Goal: Information Seeking & Learning: Learn about a topic

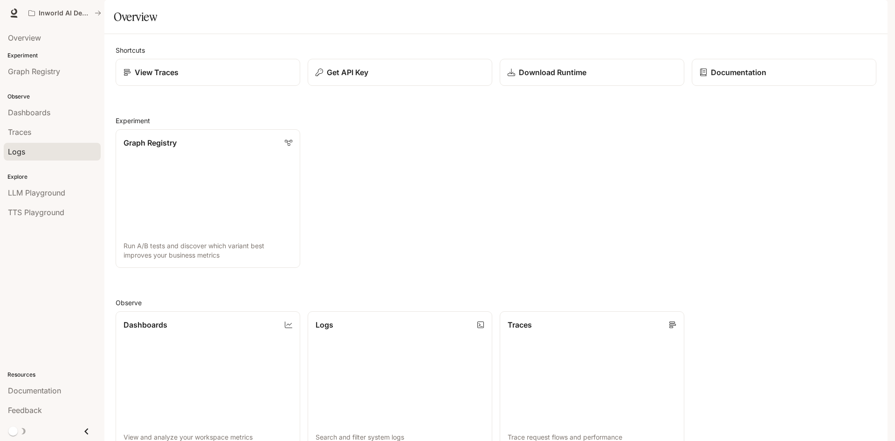
click at [16, 145] on ul "Dashboards Traces Logs" at bounding box center [52, 132] width 104 height 59
click at [25, 133] on span "Traces" at bounding box center [19, 131] width 23 height 11
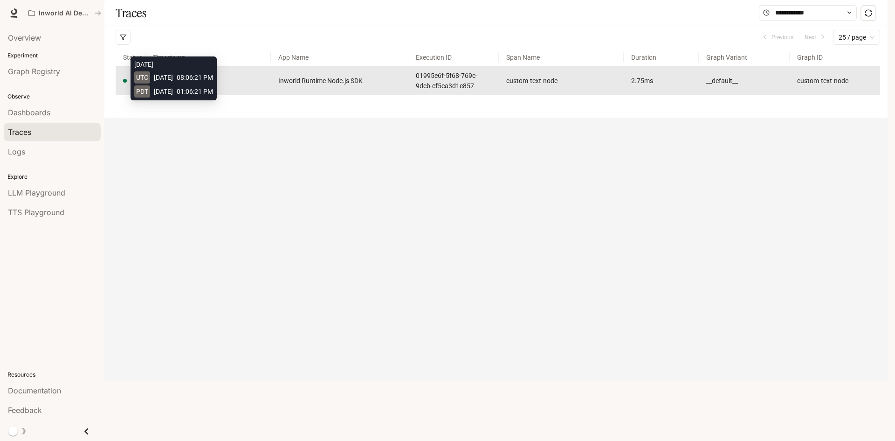
click at [188, 84] on span "[DATE] 13:06:21.000" at bounding box center [182, 80] width 59 height 7
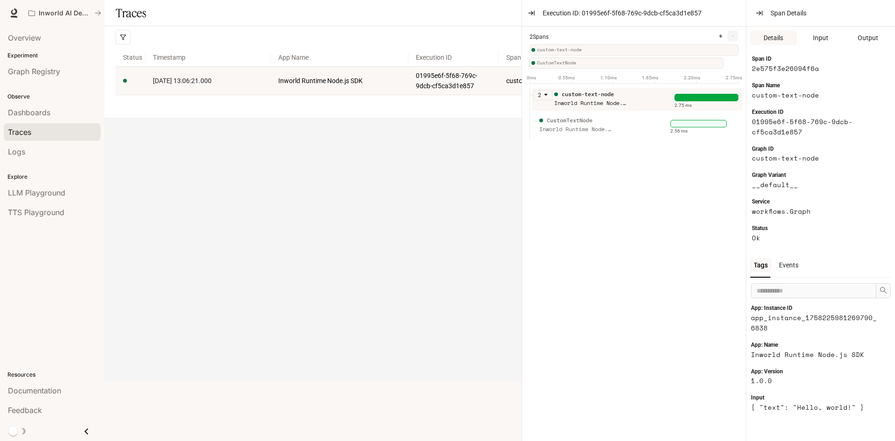
click at [334, 118] on div "Traces Filters Duration MIN ms [PERSON_NAME] ms Clear All Status Clear All App …" at bounding box center [495, 59] width 783 height 118
click at [762, 14] on icon "button" at bounding box center [762, 13] width 0 height 4
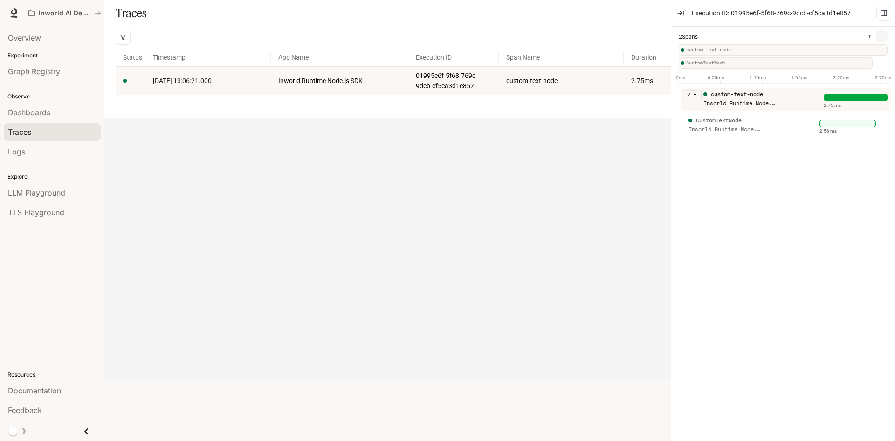
click at [736, 104] on div "Inworld Runtime Node.js SDK" at bounding box center [741, 103] width 75 height 9
click at [725, 125] on div "Inworld Runtime Node.js SDK" at bounding box center [726, 129] width 75 height 9
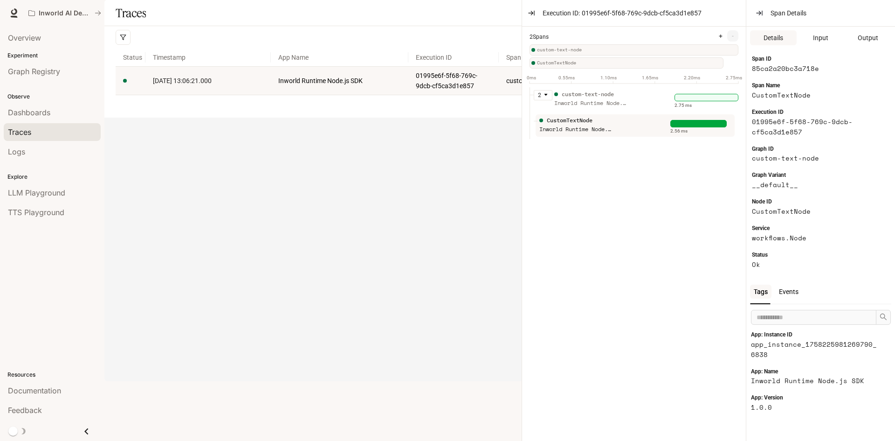
click at [789, 287] on div "Events" at bounding box center [789, 291] width 27 height 14
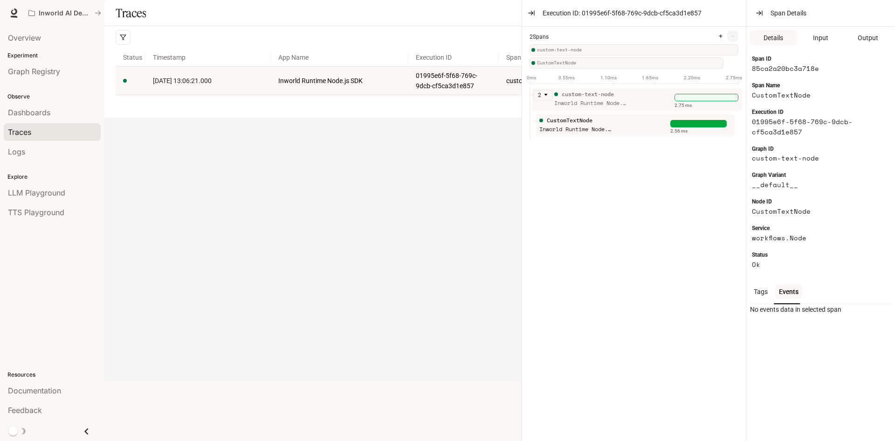
click at [627, 95] on div "custom-text-node" at bounding box center [591, 94] width 75 height 9
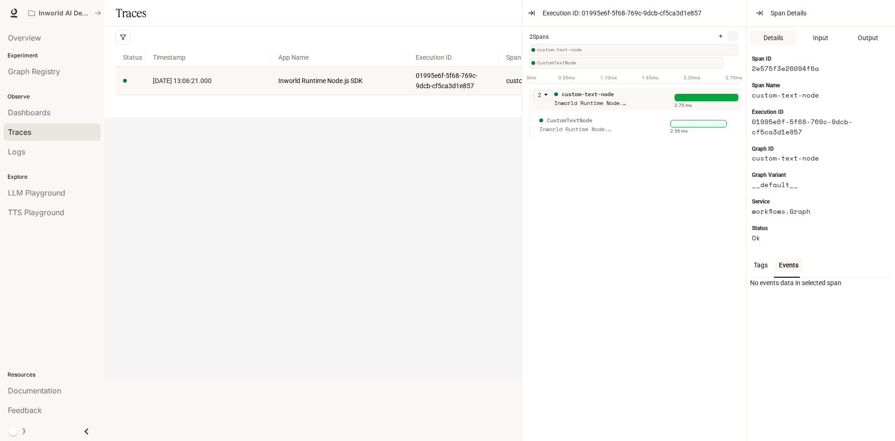
click at [764, 270] on div "Tags" at bounding box center [760, 265] width 21 height 14
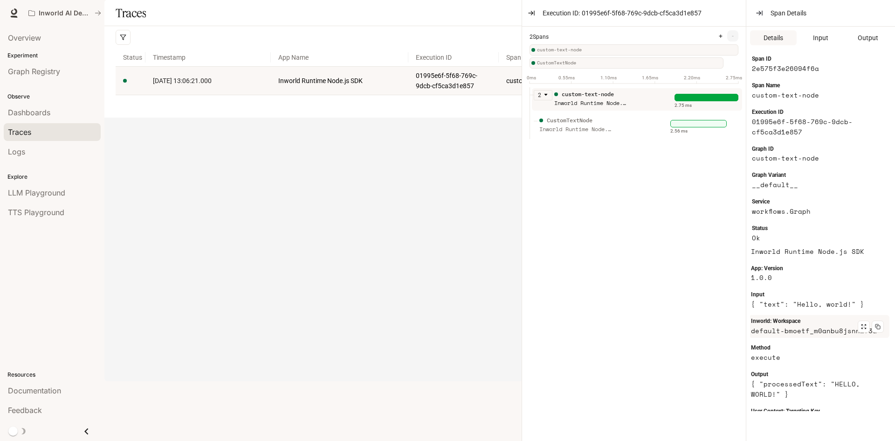
scroll to position [134, 0]
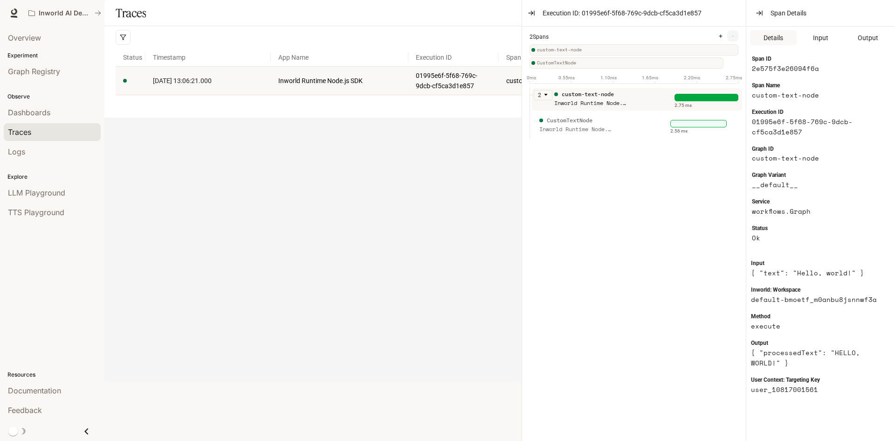
click at [544, 93] on icon "caret-down" at bounding box center [546, 94] width 5 height 5
click at [544, 93] on icon "caret-right" at bounding box center [546, 94] width 5 height 5
click at [827, 41] on span "Input" at bounding box center [820, 38] width 15 height 10
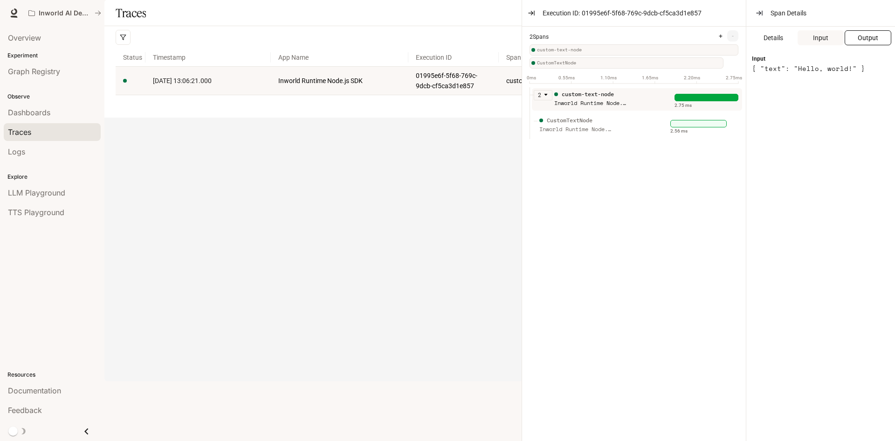
click at [858, 41] on button "Output" at bounding box center [868, 37] width 47 height 15
click at [562, 61] on span "CustomTextNode" at bounding box center [630, 62] width 187 height 7
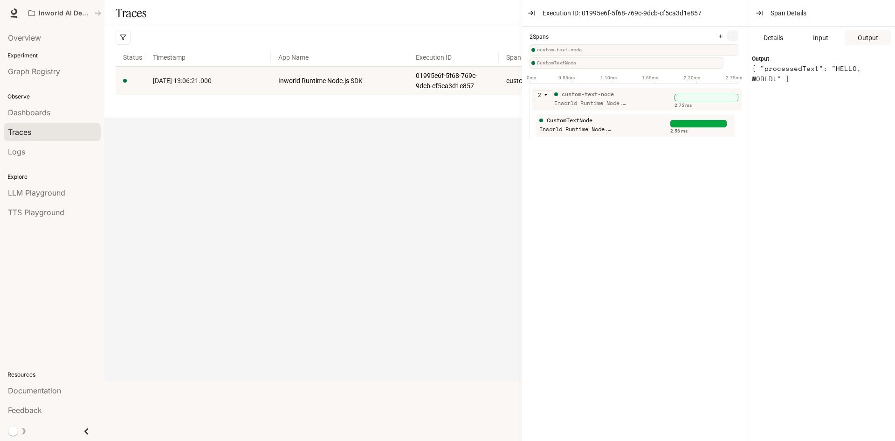
click at [570, 54] on div "custom-text-node" at bounding box center [636, 49] width 203 height 11
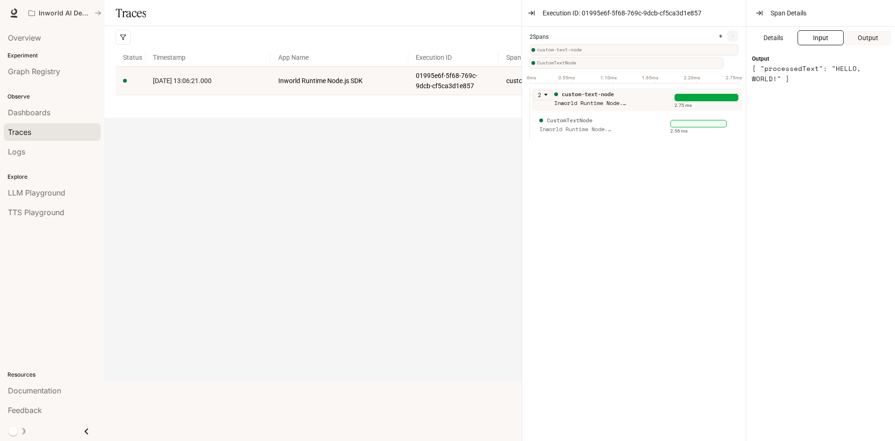
click at [834, 44] on button "Input" at bounding box center [821, 37] width 47 height 15
click at [864, 32] on button "Output" at bounding box center [868, 37] width 47 height 15
